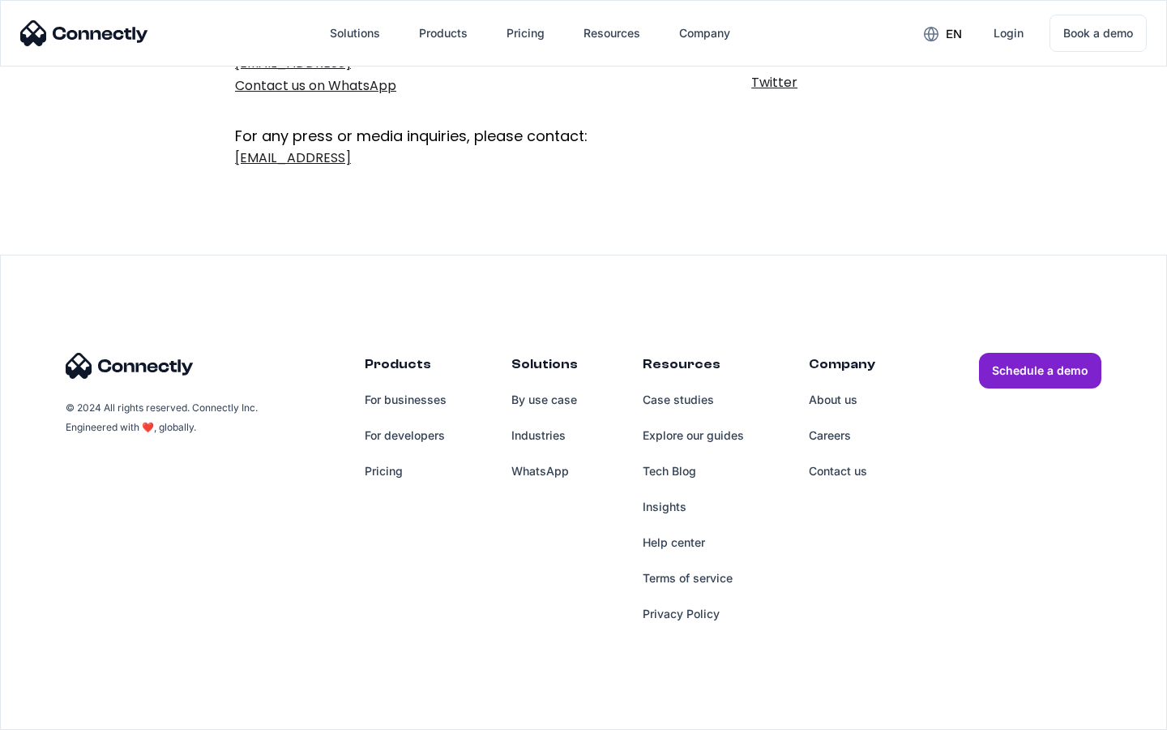
scroll to position [265, 0]
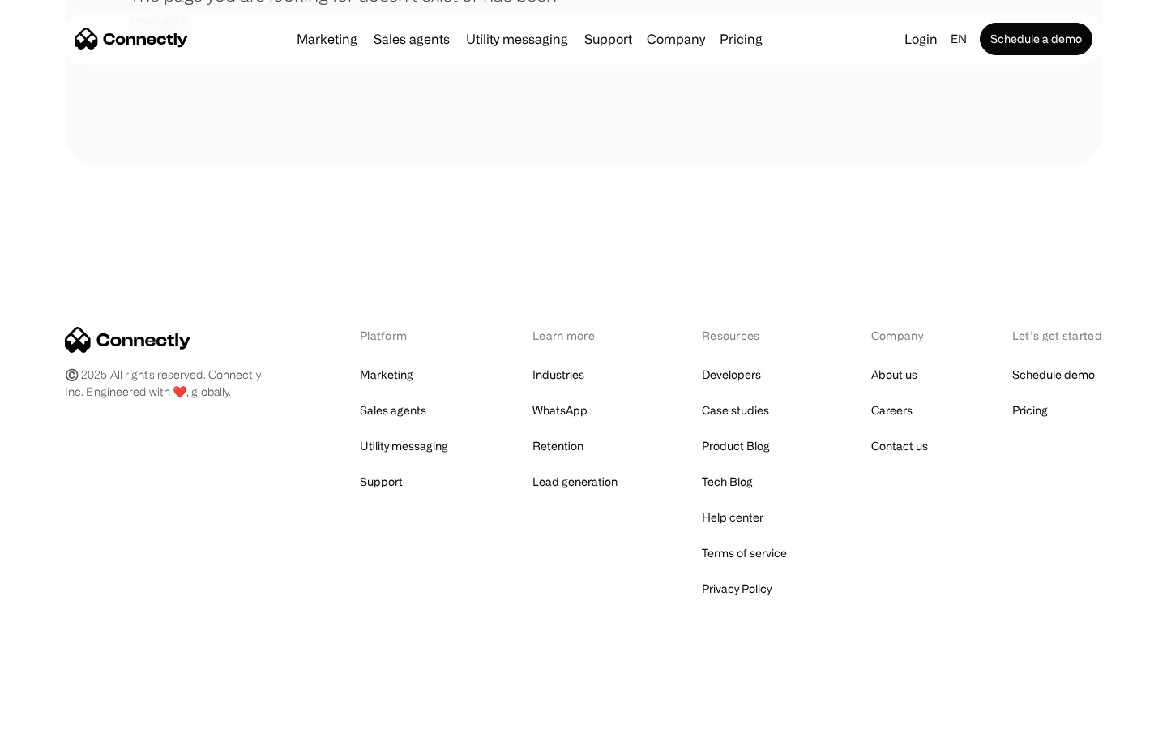
scroll to position [296, 0]
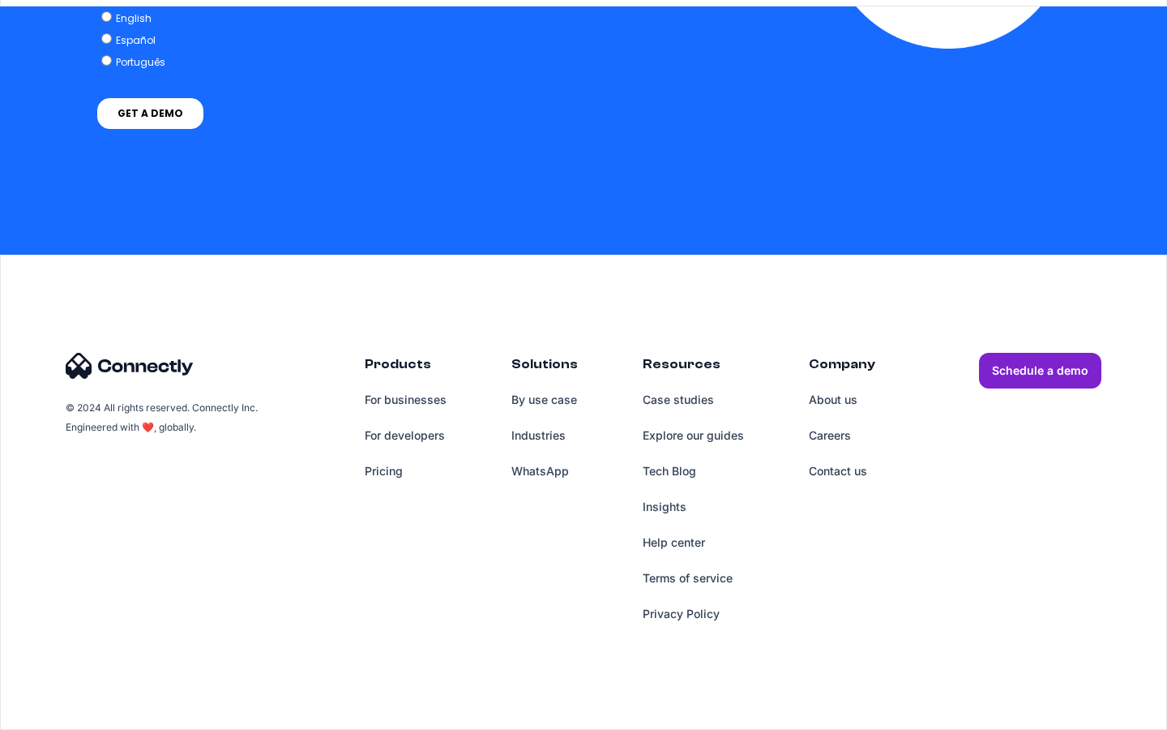
scroll to position [4728, 0]
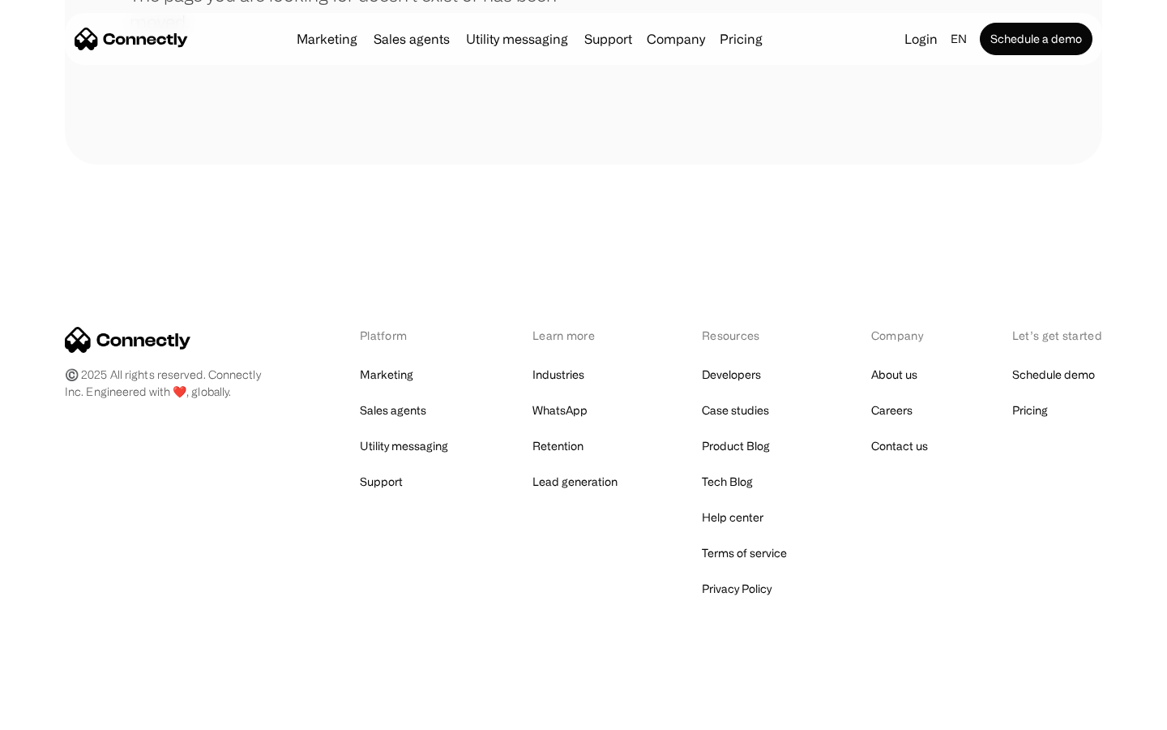
scroll to position [296, 0]
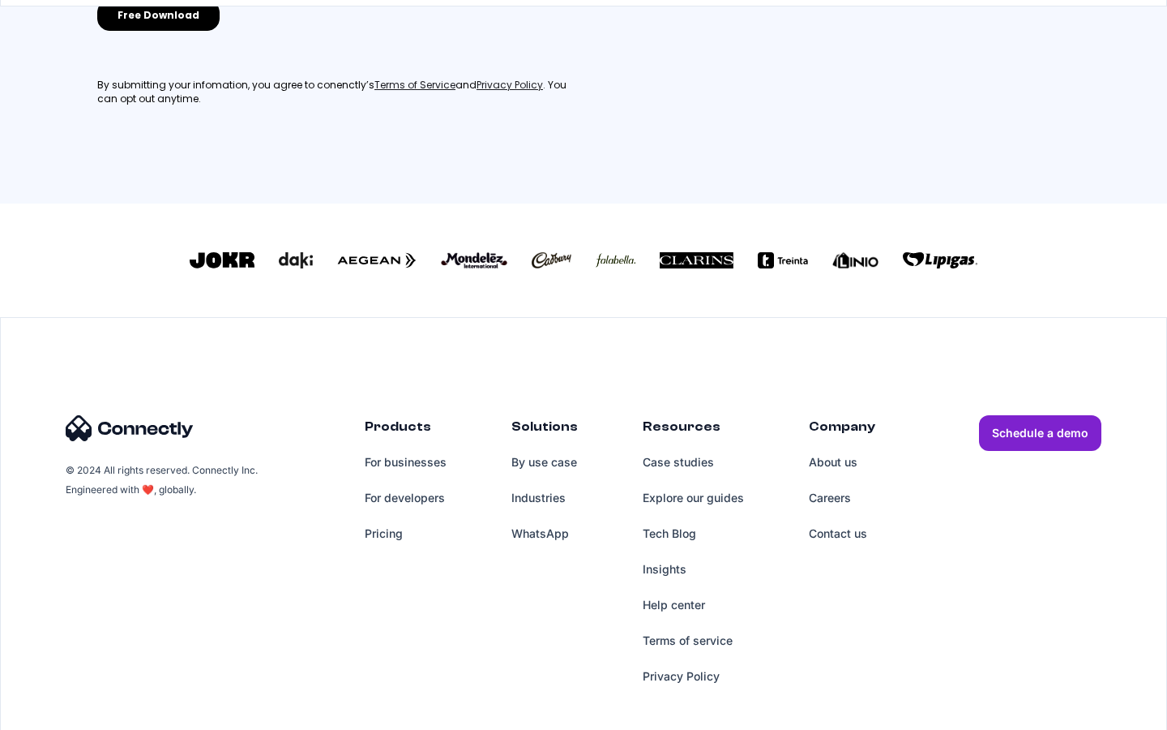
scroll to position [730, 0]
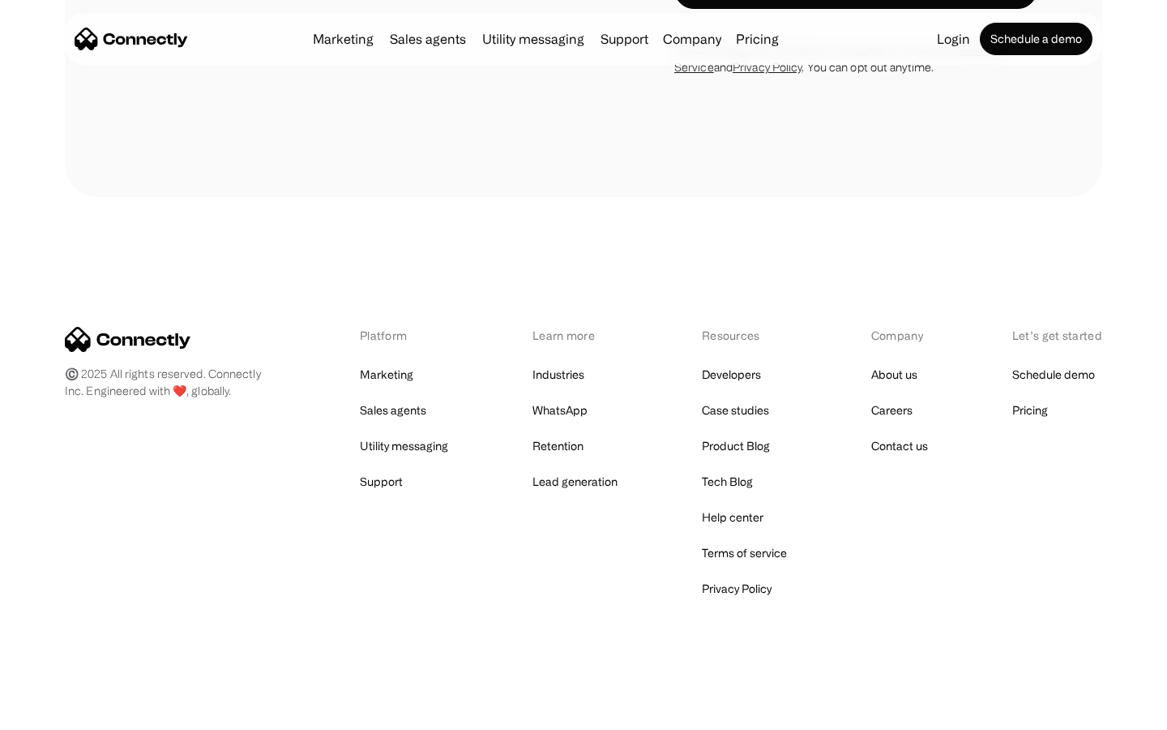
scroll to position [1410, 0]
